Goal: Transaction & Acquisition: Subscribe to service/newsletter

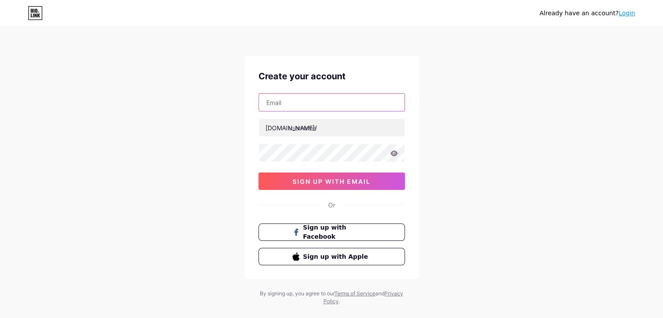
click at [292, 103] on input "text" at bounding box center [332, 102] width 146 height 17
type input "[EMAIL_ADDRESS][DOMAIN_NAME]"
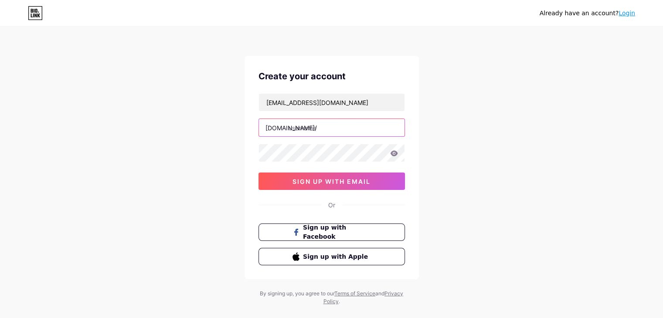
click at [293, 127] on input "text" at bounding box center [332, 127] width 146 height 17
paste input "epnovate"
type input "epnovate"
click at [248, 158] on div "Create your account [EMAIL_ADDRESS][DOMAIN_NAME] [DOMAIN_NAME]/ epnovate 0cAFcW…" at bounding box center [332, 168] width 174 height 224
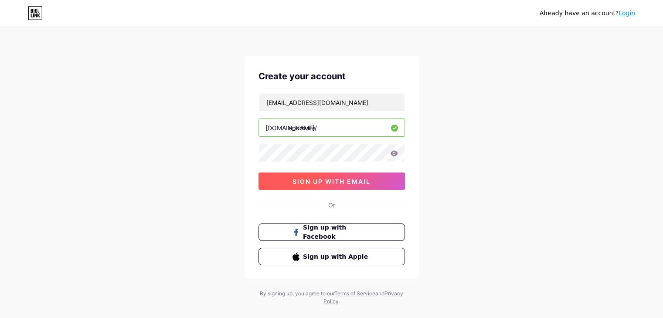
click at [334, 178] on span "sign up with email" at bounding box center [331, 181] width 78 height 7
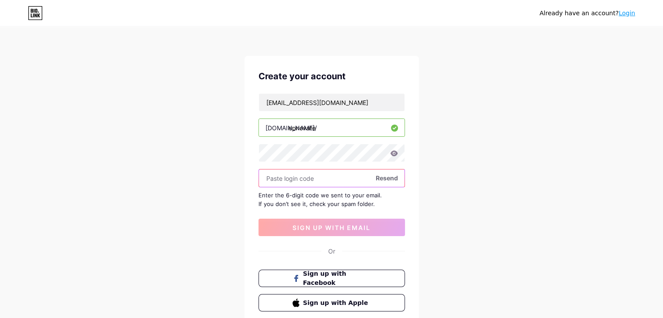
paste input "367548"
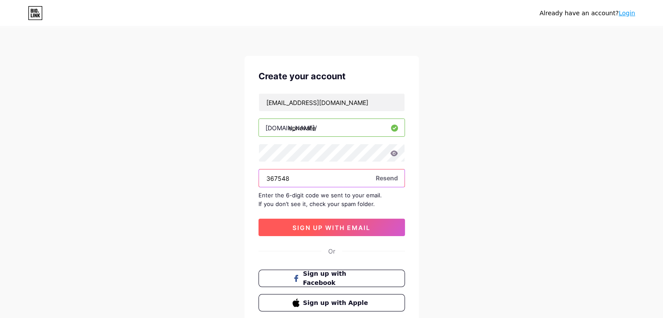
type input "367548"
click at [333, 227] on span "sign up with email" at bounding box center [331, 227] width 78 height 7
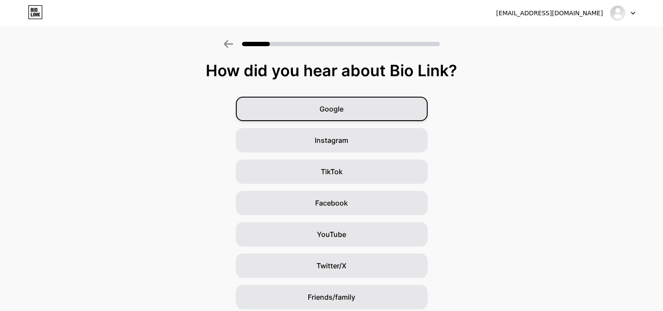
click at [336, 108] on span "Google" at bounding box center [331, 109] width 24 height 10
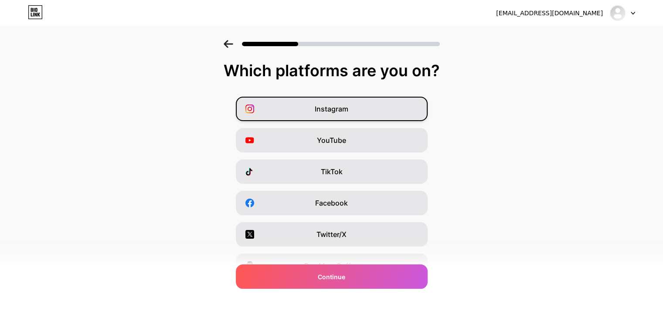
click at [330, 109] on span "Instagram" at bounding box center [332, 109] width 34 height 10
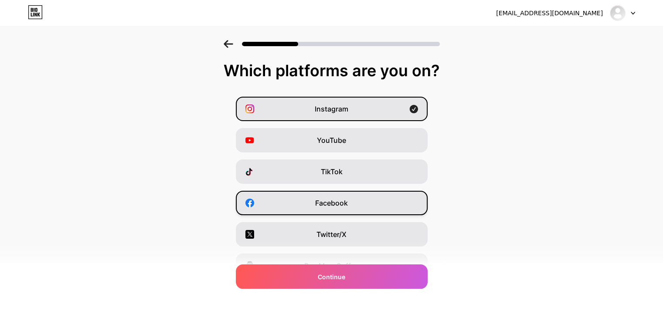
click at [333, 208] on div "Facebook" at bounding box center [332, 203] width 192 height 24
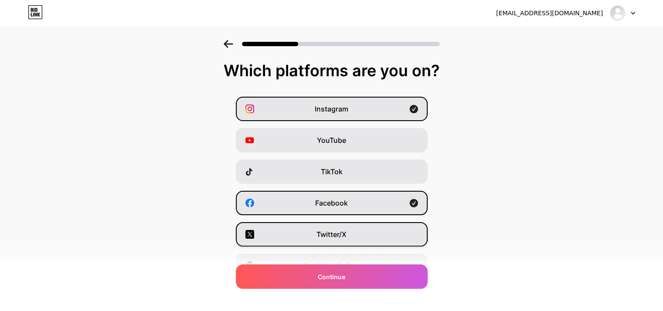
click at [323, 233] on span "Twitter/X" at bounding box center [331, 234] width 30 height 10
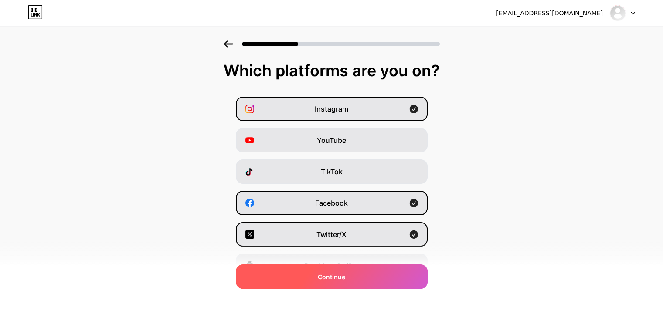
click at [350, 274] on div "Continue" at bounding box center [332, 277] width 192 height 24
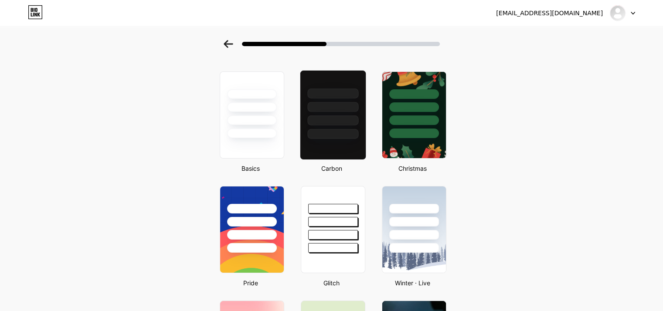
scroll to position [44, 0]
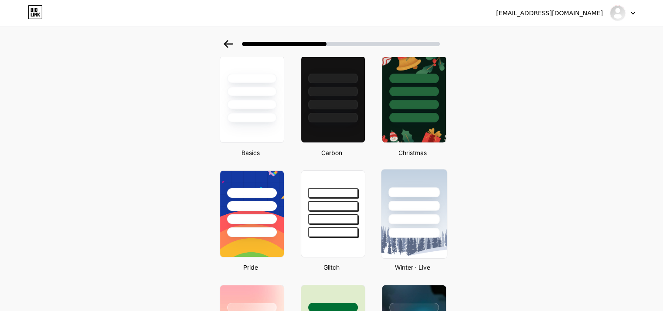
click at [406, 183] on div at bounding box center [413, 204] width 65 height 68
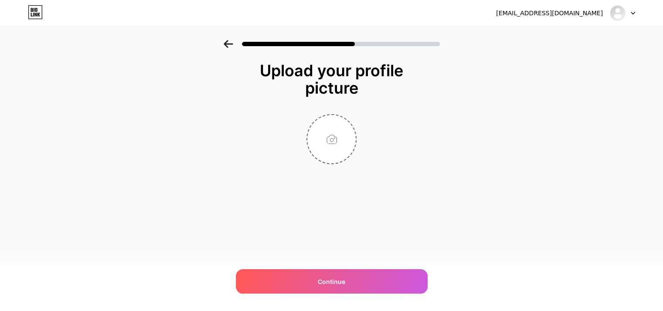
scroll to position [0, 0]
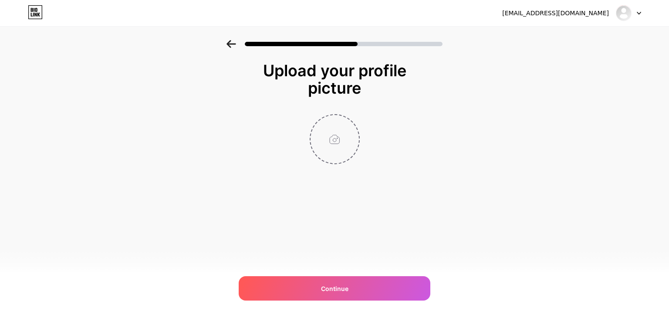
click at [338, 138] on input "file" at bounding box center [335, 139] width 48 height 48
type input "C:\fakepath\288136742_554582926247031_2206275769728716014_n.jpg"
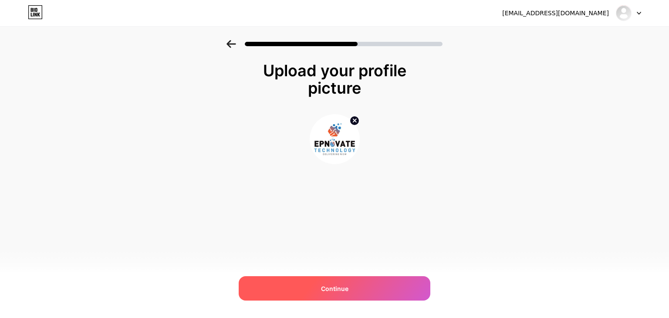
click at [335, 286] on span "Continue" at bounding box center [334, 288] width 27 height 9
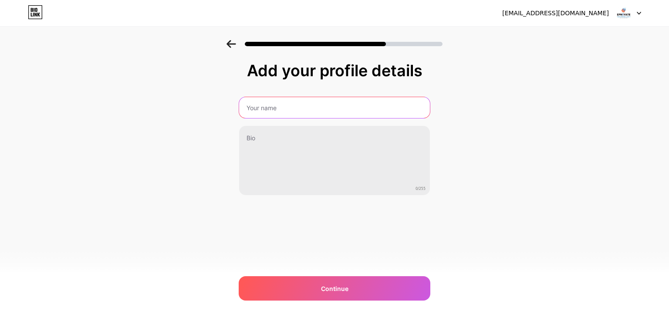
click at [254, 110] on input "text" at bounding box center [334, 107] width 191 height 21
type input "Epnovate Technology Pvt. Ltd."
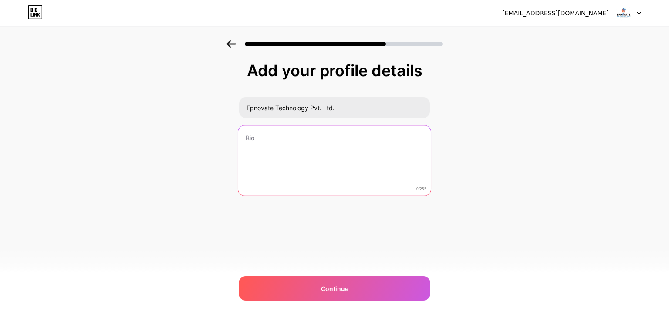
click at [270, 142] on textarea at bounding box center [334, 161] width 193 height 71
paste textarea "Epnovate Technology stands at the forefront of Information Technology services …"
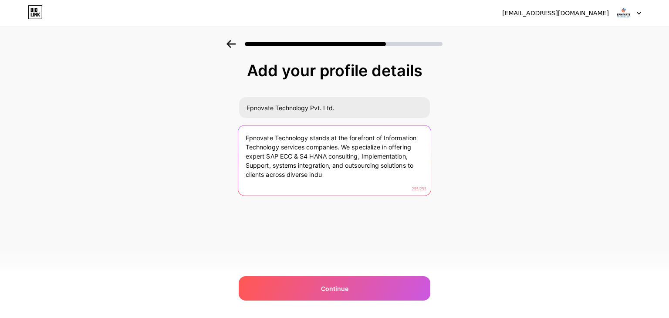
drag, startPoint x: 339, startPoint y: 181, endPoint x: 176, endPoint y: 118, distance: 174.4
click at [176, 118] on div "Add your profile details Epnovate Technology Pvt. Ltd. Epnovate Technology stan…" at bounding box center [334, 139] width 669 height 199
paste textarea "is a pioneer Information Technology services company, that delivers SAP ECC & S…"
click at [350, 180] on textarea "Epnovate Technology is a pioneer Information Technology services company, that …" at bounding box center [334, 161] width 193 height 71
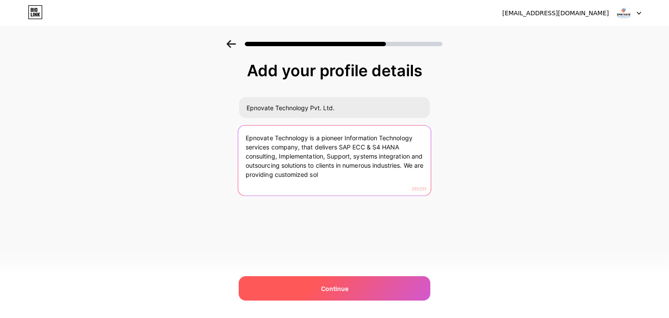
type textarea "Epnovate Technology is a pioneer Information Technology services company, that …"
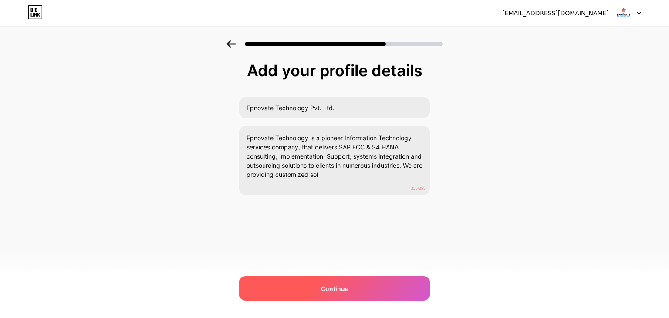
click at [335, 280] on div "Continue" at bounding box center [335, 288] width 192 height 24
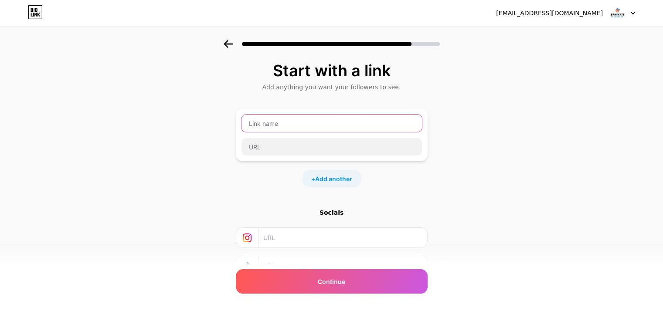
click at [282, 125] on input "text" at bounding box center [331, 123] width 180 height 17
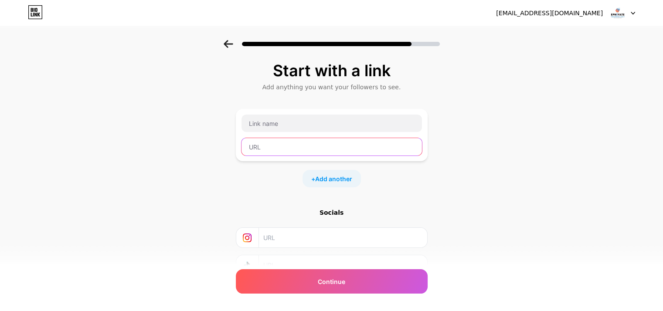
click at [280, 144] on input "text" at bounding box center [331, 146] width 180 height 17
paste input "[URL][DOMAIN_NAME]"
type input "[URL][DOMAIN_NAME]"
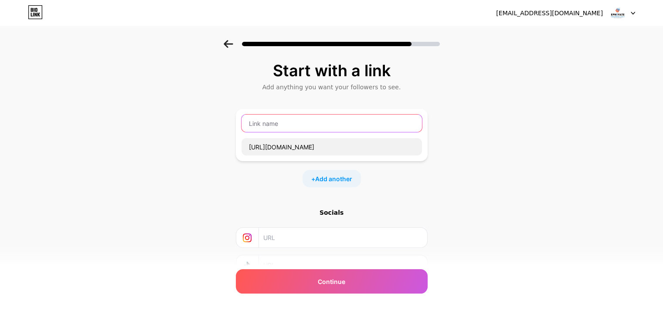
click at [298, 129] on input "text" at bounding box center [331, 123] width 180 height 17
paste input "SAP S/4 HANA Services"
type input "SAP S/4 HANA Services"
click at [336, 179] on span "Add another" at bounding box center [333, 178] width 37 height 9
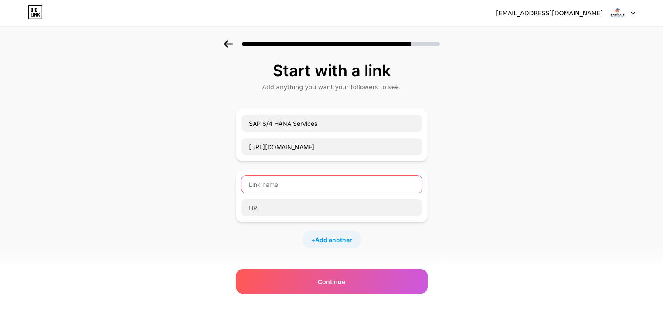
click at [285, 186] on input "text" at bounding box center [331, 184] width 180 height 17
paste input "SAP Upgradation Services Provider in [GEOGRAPHIC_DATA]"
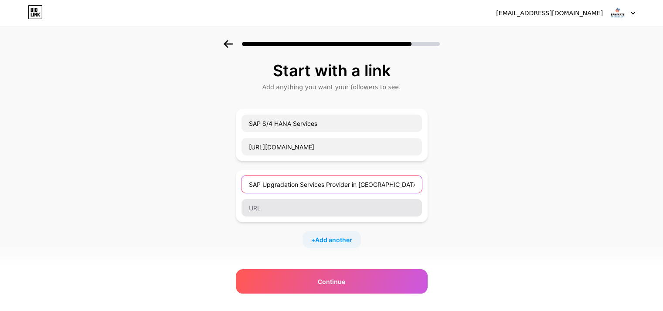
type input "SAP Upgradation Services Provider in [GEOGRAPHIC_DATA]"
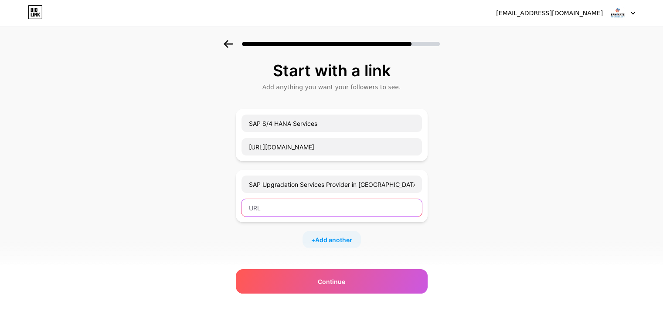
click at [286, 208] on input "text" at bounding box center [331, 207] width 180 height 17
paste input "[URL][DOMAIN_NAME]"
type input "[URL][DOMAIN_NAME]"
click at [340, 235] on span "Add another" at bounding box center [333, 239] width 37 height 9
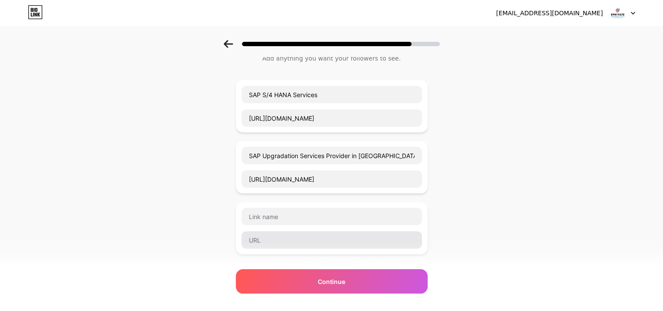
scroll to position [44, 0]
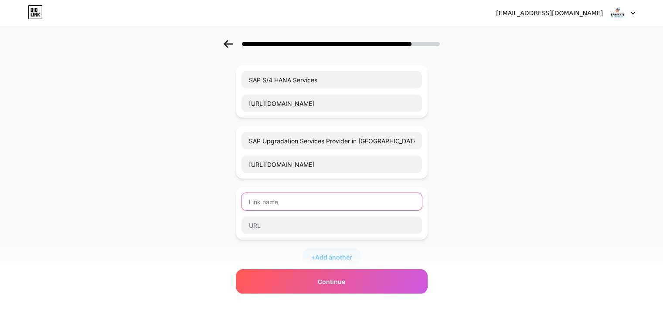
click at [289, 203] on input "text" at bounding box center [331, 201] width 180 height 17
paste input "SAP Implementation Company in [GEOGRAPHIC_DATA]"
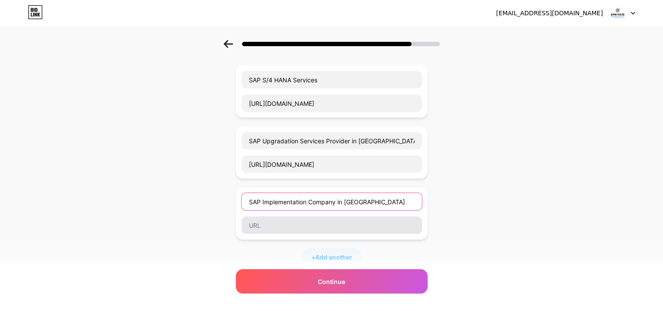
type input "SAP Implementation Company in [GEOGRAPHIC_DATA]"
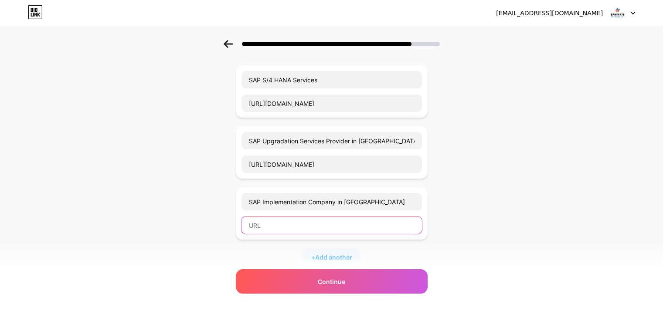
click at [283, 228] on input "text" at bounding box center [331, 225] width 180 height 17
paste input "[URL][DOMAIN_NAME]"
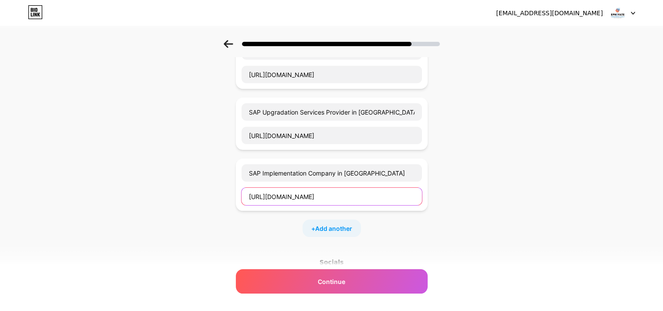
scroll to position [87, 0]
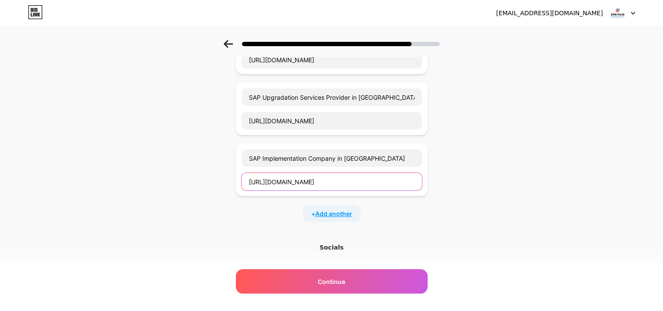
type input "[URL][DOMAIN_NAME]"
click at [331, 212] on span "Add another" at bounding box center [333, 213] width 37 height 9
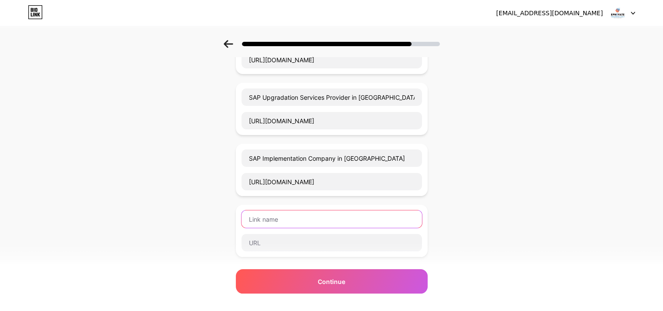
click at [282, 216] on input "text" at bounding box center [331, 219] width 180 height 17
paste input "SAP Consulting Services in [GEOGRAPHIC_DATA]"
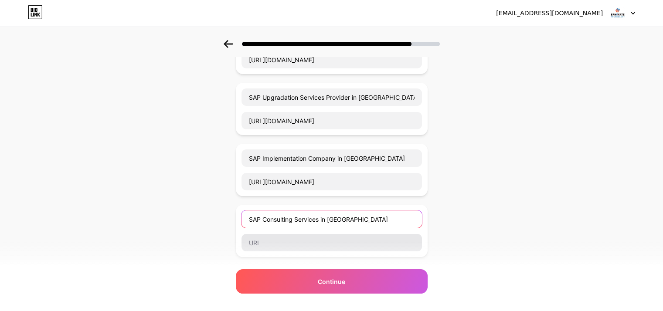
type input "SAP Consulting Services in [GEOGRAPHIC_DATA]"
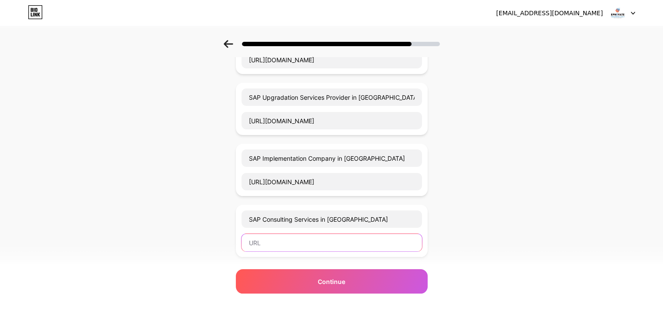
click at [305, 238] on input "text" at bounding box center [331, 242] width 180 height 17
paste input "[URL][DOMAIN_NAME]"
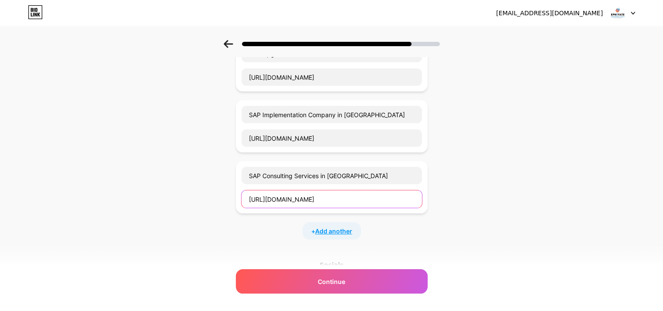
type input "[URL][DOMAIN_NAME]"
click at [341, 232] on span "Add another" at bounding box center [333, 231] width 37 height 9
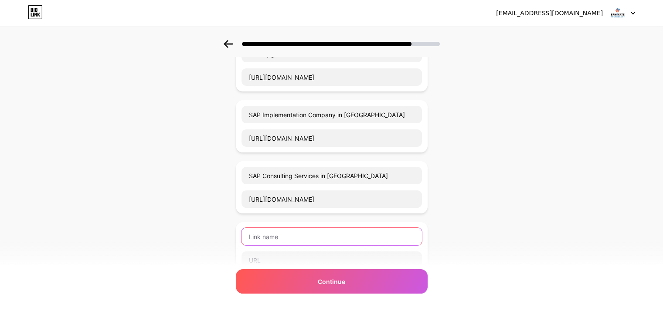
click at [291, 244] on input "text" at bounding box center [331, 236] width 180 height 17
paste input "SAP Support Services"
type input "SAP Support Services"
click at [277, 262] on input "text" at bounding box center [331, 259] width 180 height 17
paste input "[URL][DOMAIN_NAME]"
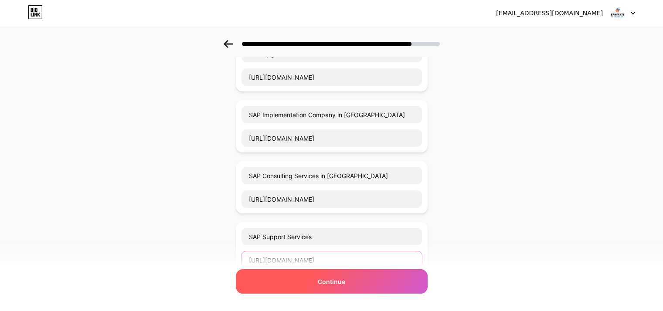
type input "[URL][DOMAIN_NAME]"
click at [334, 282] on span "Continue" at bounding box center [331, 281] width 27 height 9
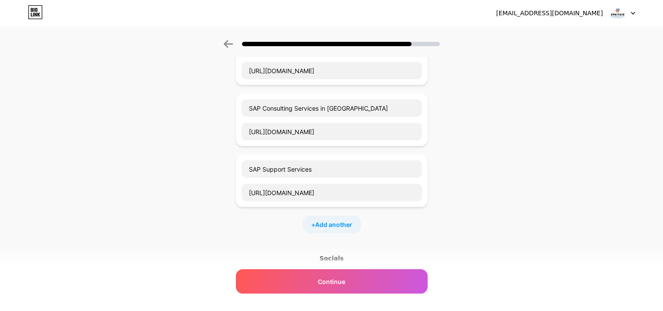
scroll to position [262, 0]
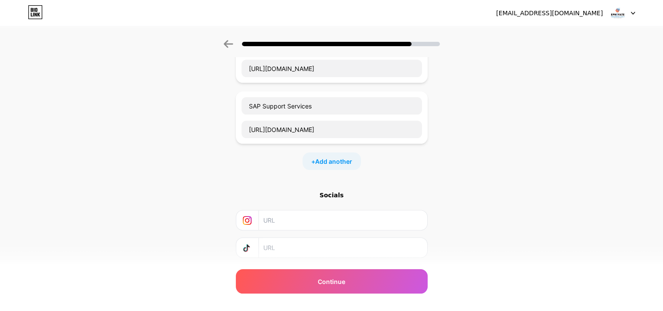
click at [316, 216] on input "text" at bounding box center [342, 221] width 158 height 20
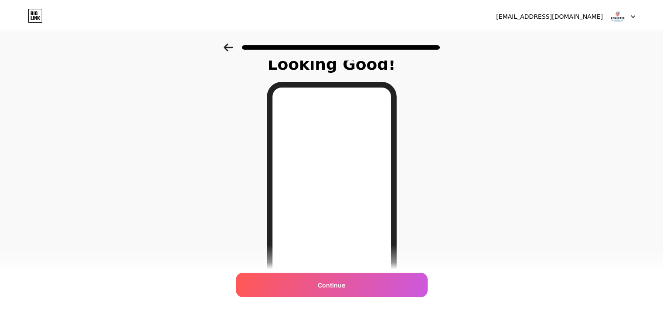
scroll to position [0, 0]
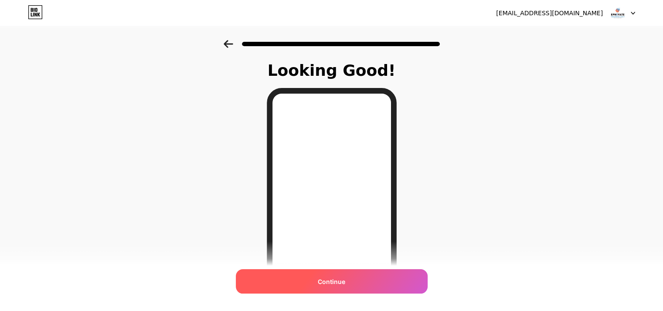
click at [332, 282] on span "Continue" at bounding box center [331, 281] width 27 height 9
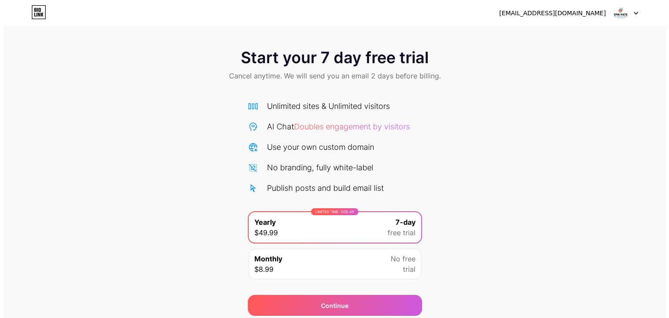
scroll to position [32, 0]
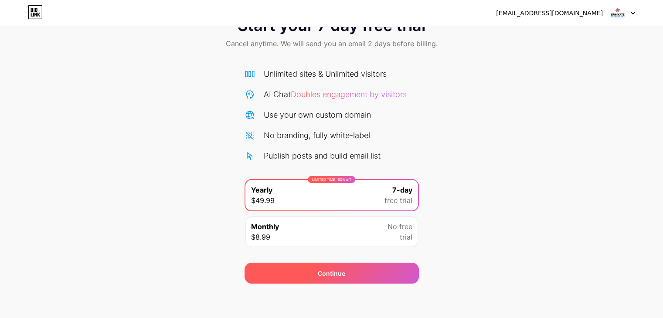
click at [343, 276] on div "Continue" at bounding box center [331, 273] width 27 height 9
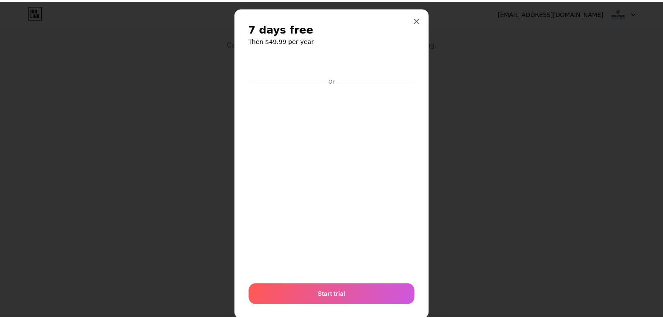
scroll to position [0, 0]
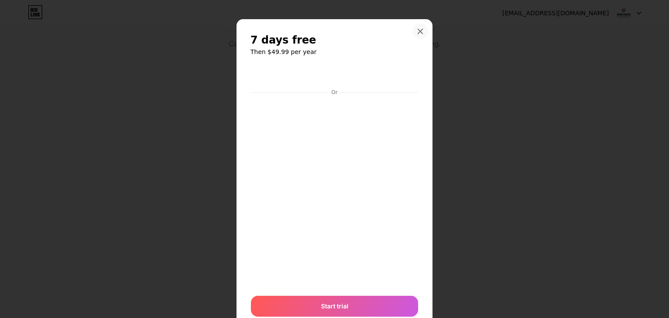
click at [418, 26] on div at bounding box center [421, 32] width 16 height 16
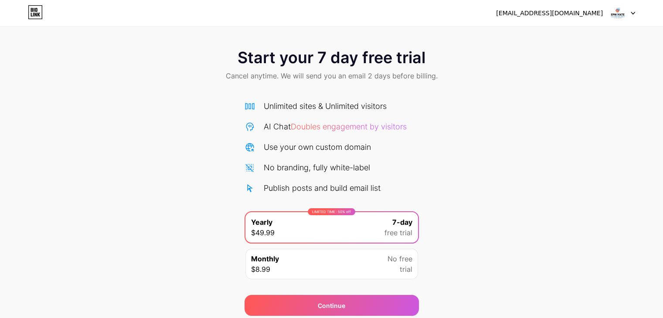
click at [615, 13] on img at bounding box center [617, 13] width 17 height 17
click at [579, 10] on div "[EMAIL_ADDRESS][DOMAIN_NAME]" at bounding box center [549, 13] width 107 height 9
click at [337, 125] on span "Doubles engagement by visitors" at bounding box center [349, 126] width 116 height 9
click at [621, 10] on img at bounding box center [617, 13] width 17 height 17
click at [634, 12] on icon at bounding box center [633, 13] width 4 height 3
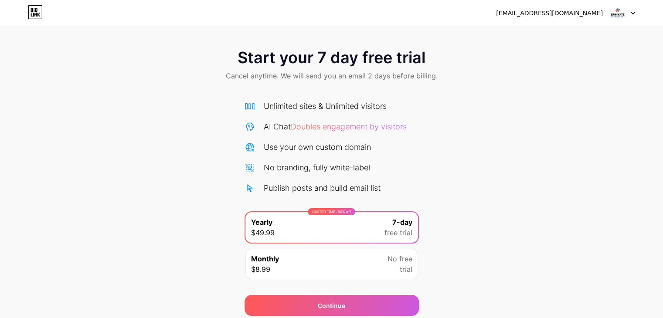
click at [579, 11] on div "[EMAIL_ADDRESS][DOMAIN_NAME]" at bounding box center [549, 13] width 107 height 9
click at [33, 13] on icon at bounding box center [35, 12] width 15 height 14
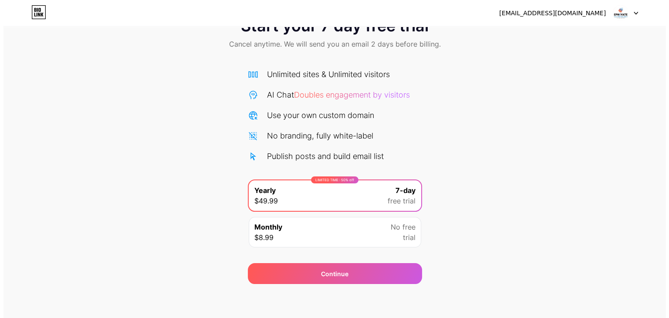
scroll to position [32, 0]
click at [308, 234] on div "Monthly $8.99 No free trial" at bounding box center [331, 232] width 173 height 31
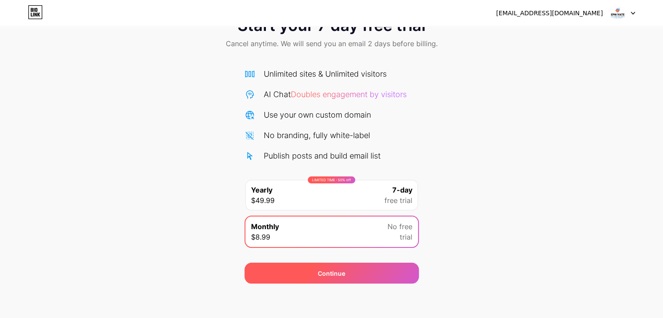
click at [329, 276] on div "Continue" at bounding box center [331, 273] width 27 height 9
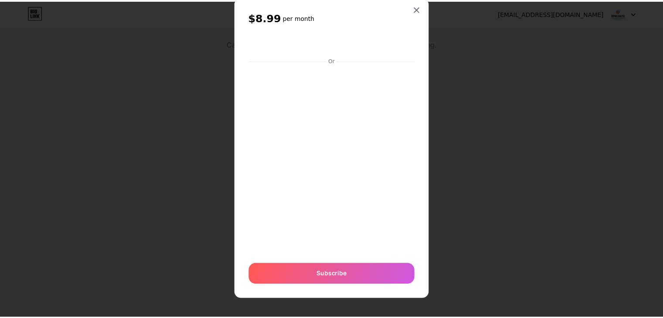
scroll to position [0, 0]
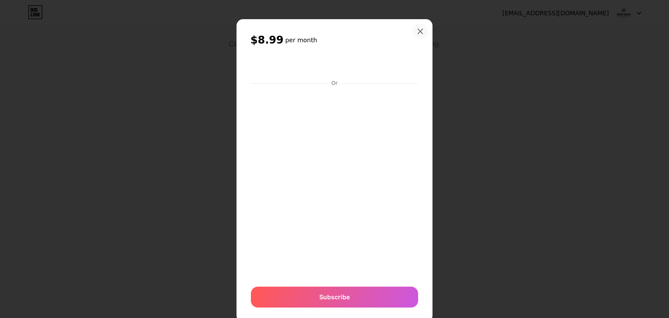
click at [417, 28] on icon at bounding box center [420, 31] width 7 height 7
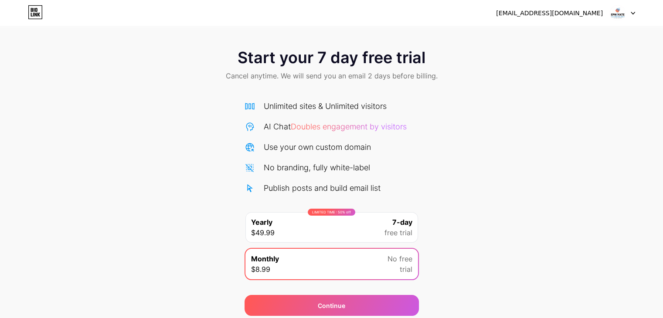
click at [618, 12] on img at bounding box center [617, 13] width 17 height 17
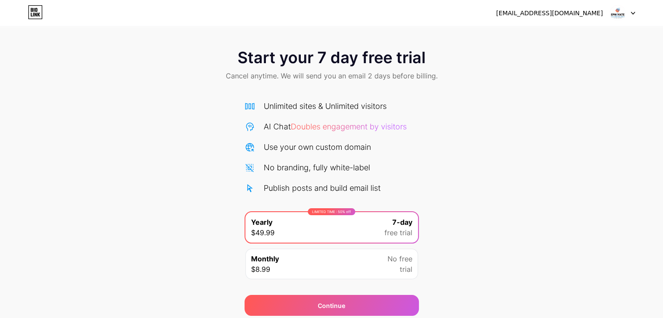
click at [614, 13] on img at bounding box center [617, 13] width 17 height 17
